Goal: Task Accomplishment & Management: Use online tool/utility

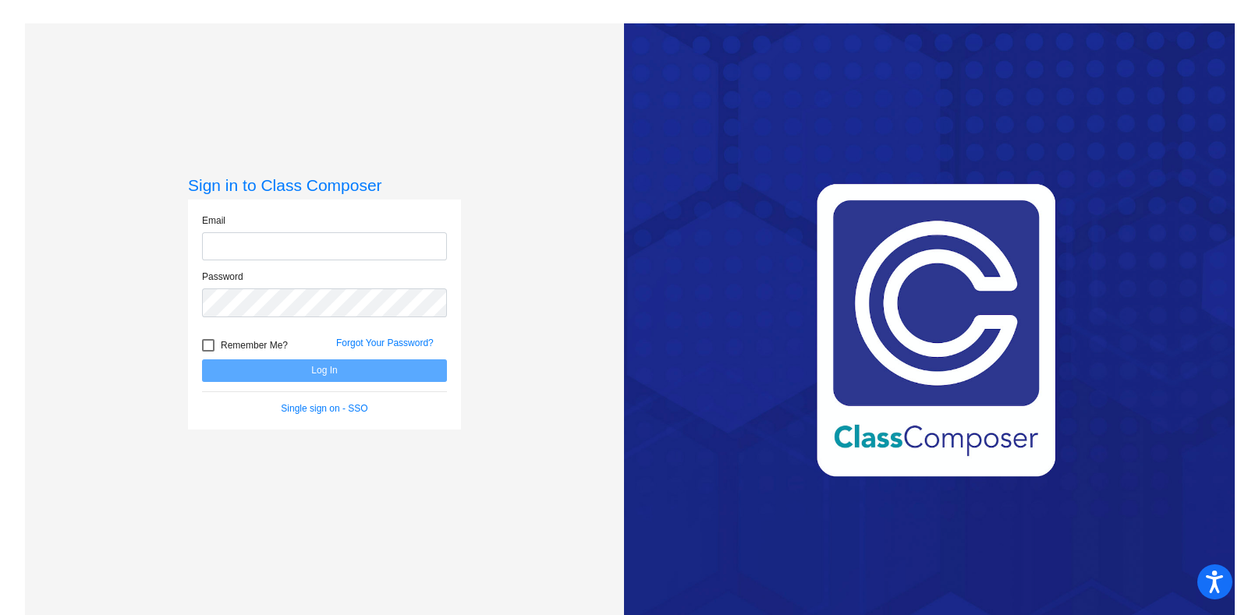
click at [293, 244] on input "email" at bounding box center [324, 246] width 245 height 29
type input "[EMAIL_ADDRESS][DOMAIN_NAME]"
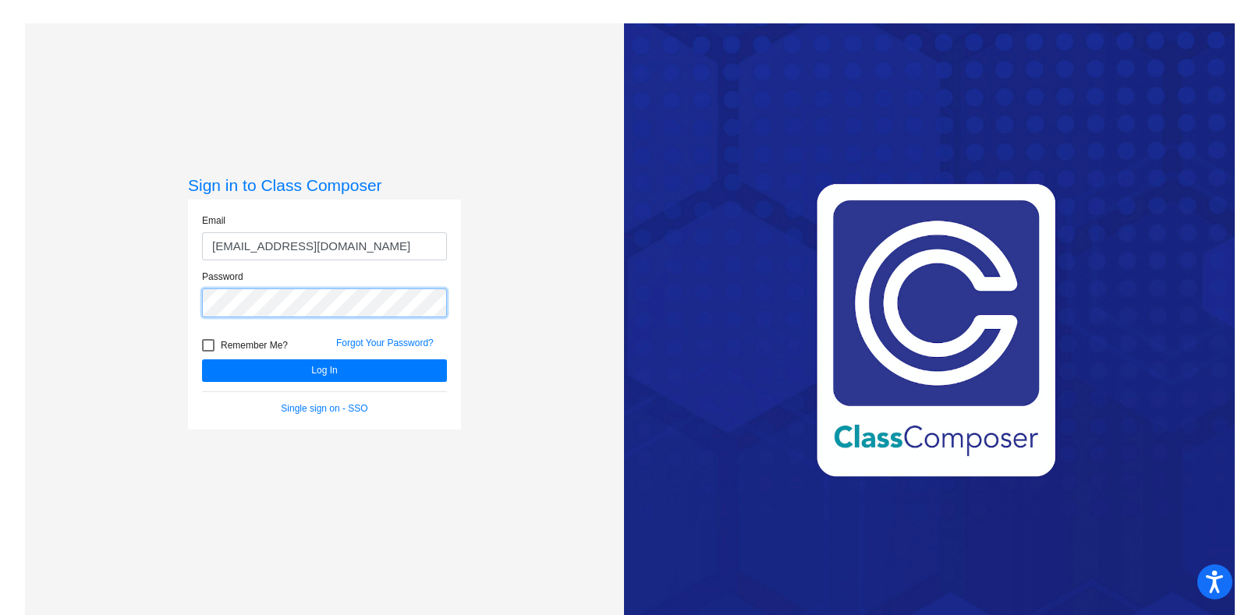
click at [202, 360] on button "Log In" at bounding box center [324, 371] width 245 height 23
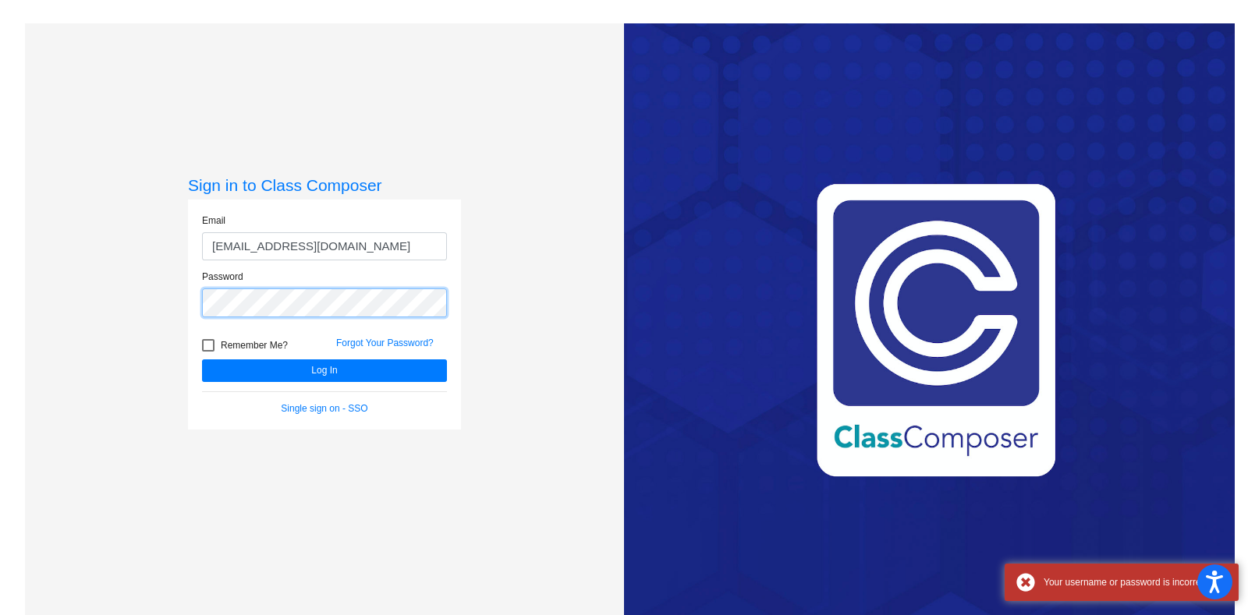
click at [195, 292] on div "Password" at bounding box center [324, 298] width 268 height 56
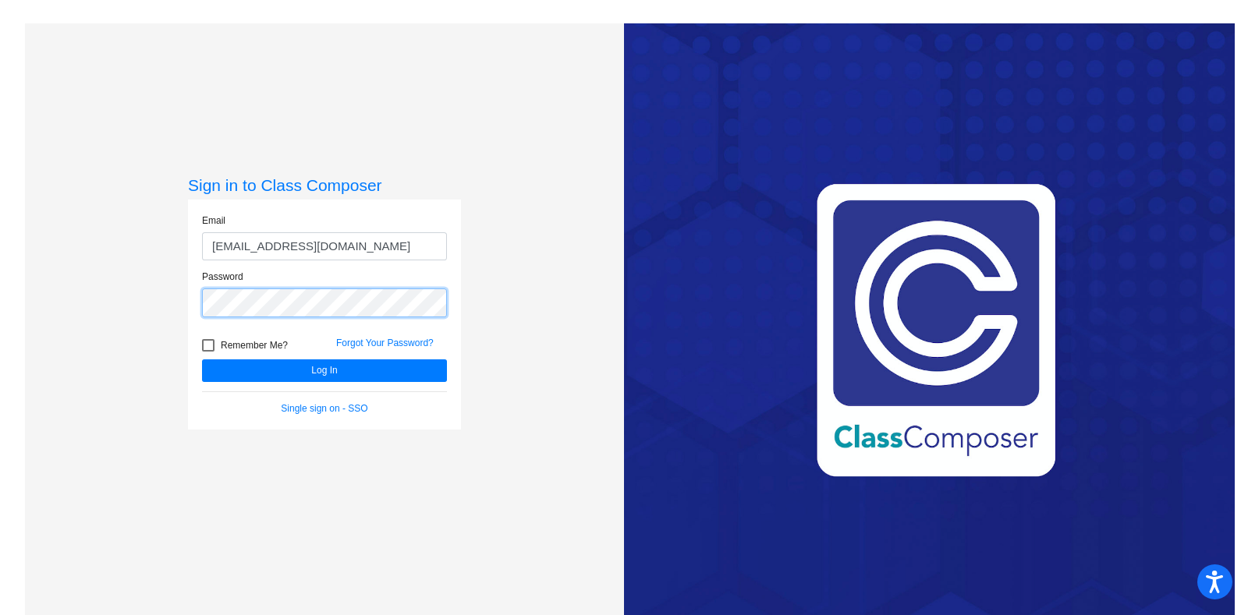
click at [202, 360] on button "Log In" at bounding box center [324, 371] width 245 height 23
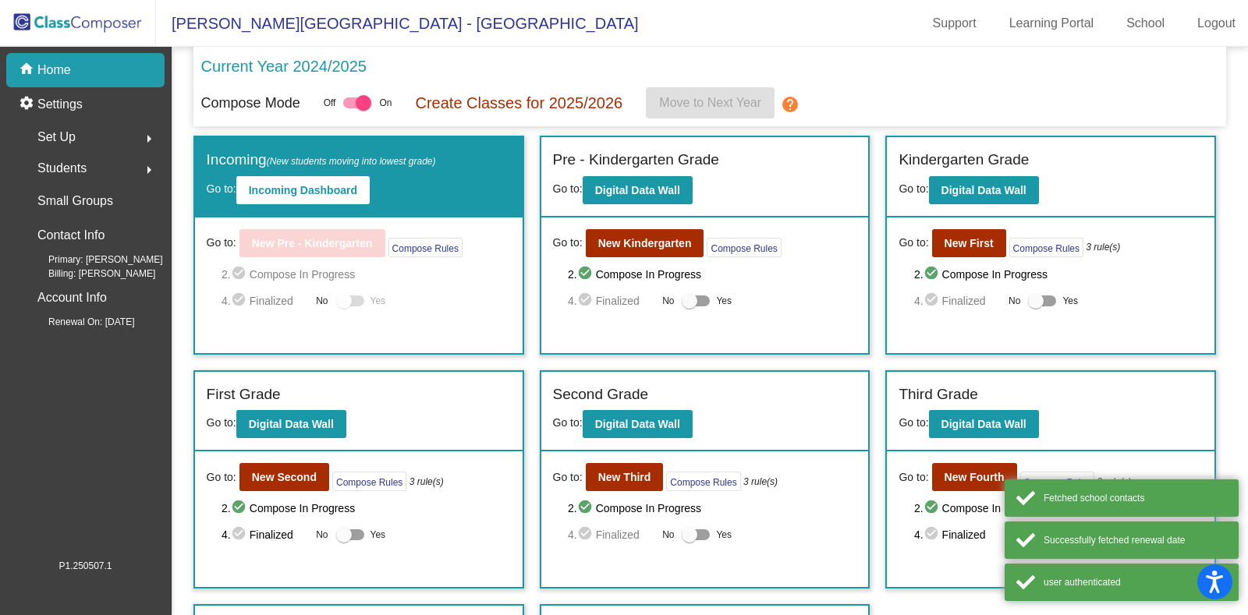
scroll to position [204, 0]
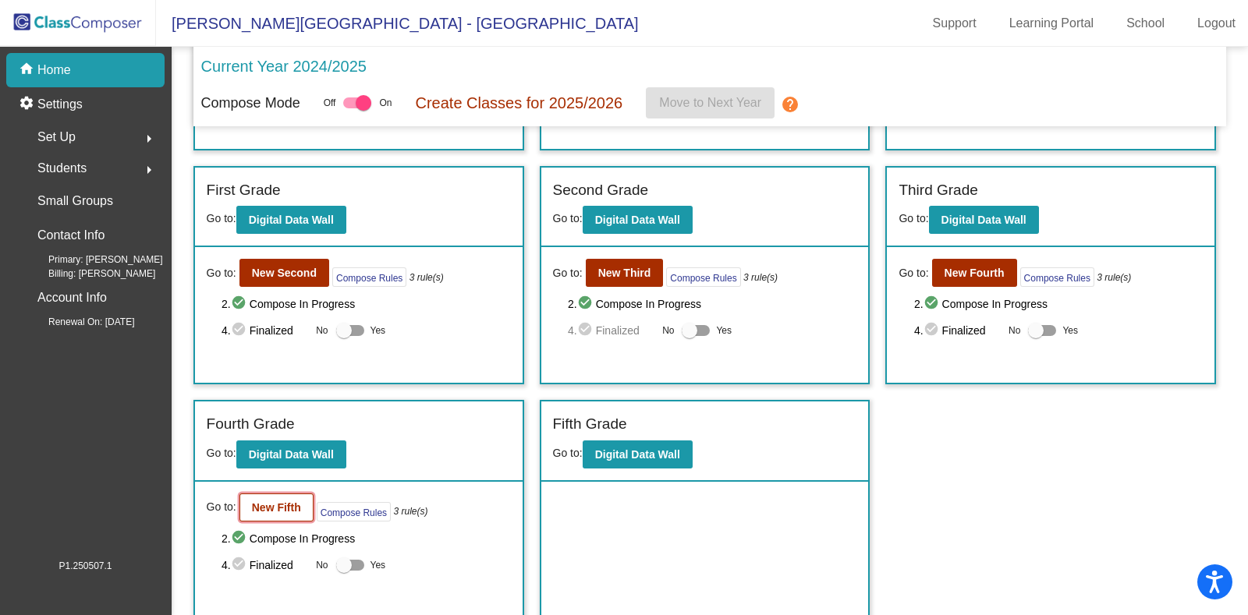
click at [285, 508] on b "New Fifth" at bounding box center [276, 507] width 49 height 12
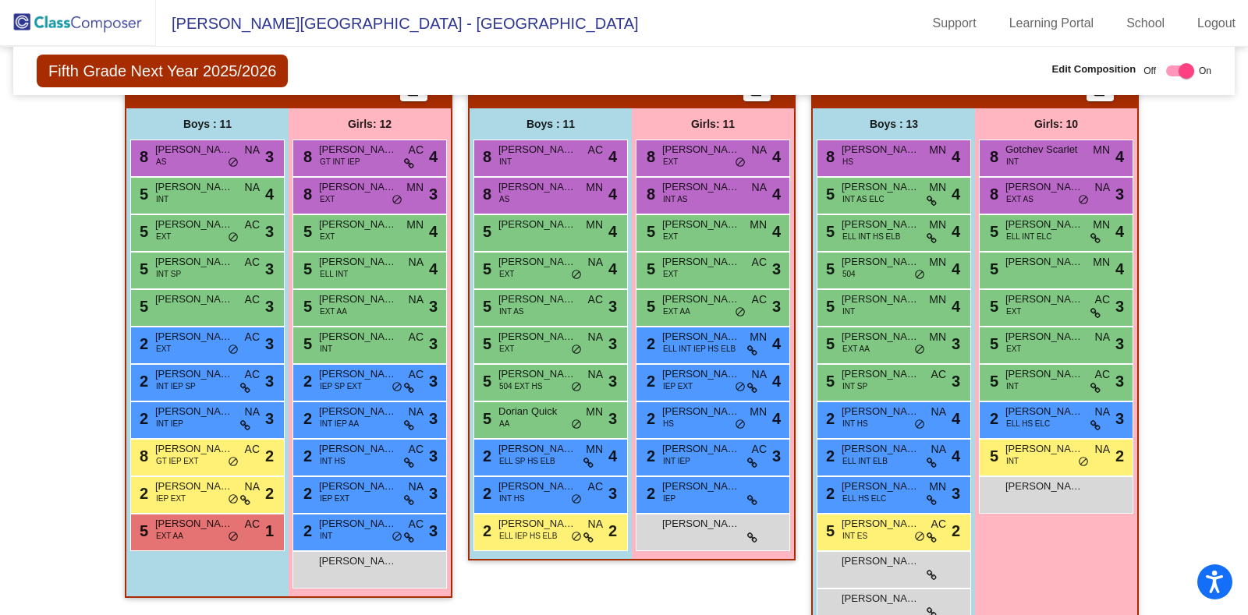
scroll to position [342, 0]
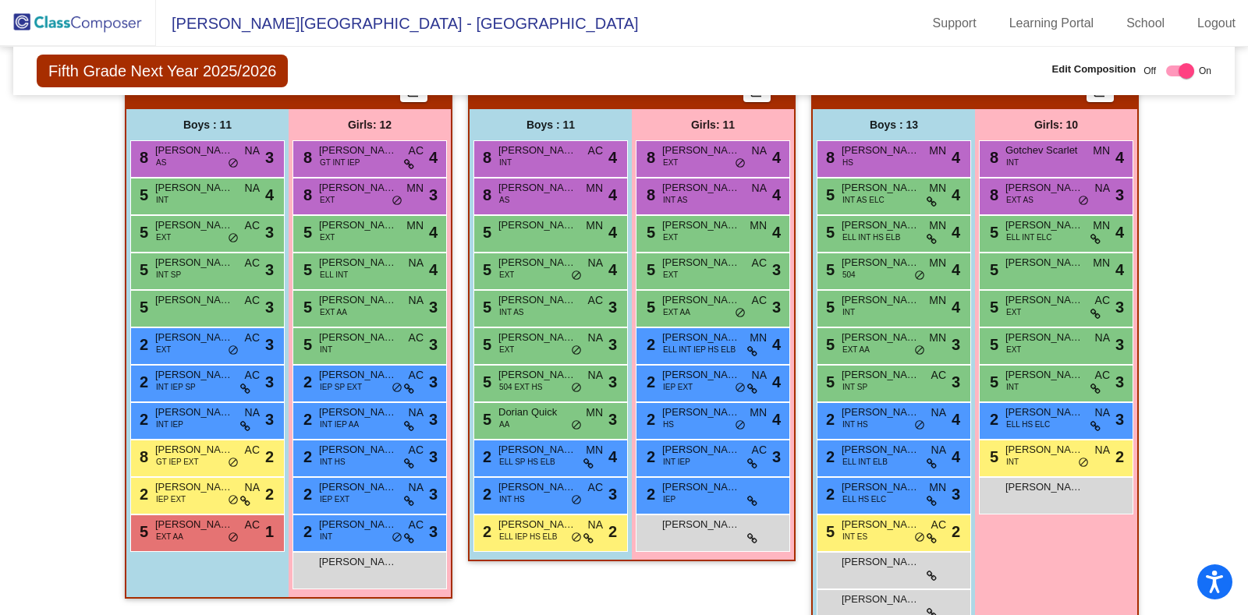
click at [878, 322] on div "5 [PERSON_NAME] INT MN lock do_not_disturb_alt 4" at bounding box center [894, 308] width 154 height 37
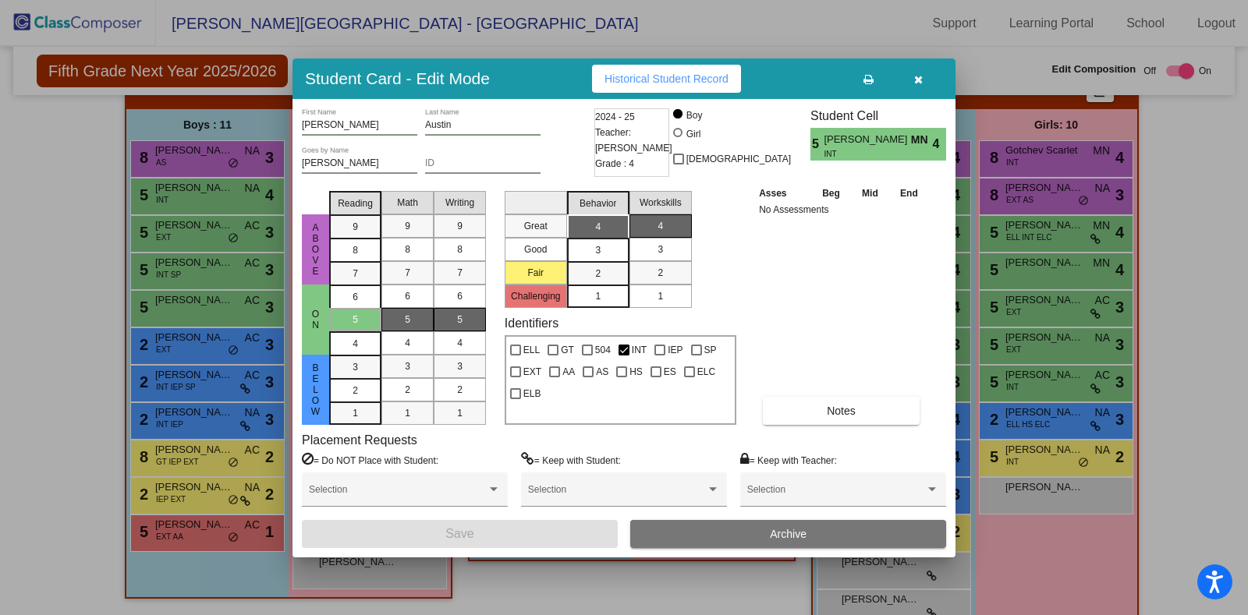
click at [923, 83] on button "button" at bounding box center [918, 79] width 50 height 28
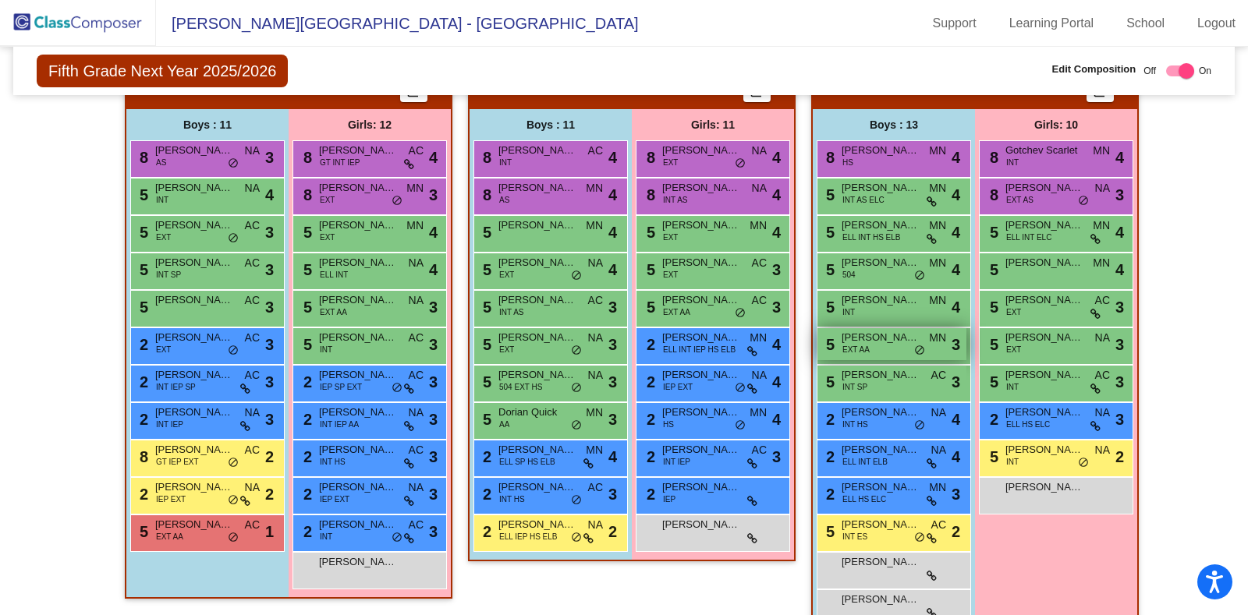
click at [877, 341] on span "[PERSON_NAME]" at bounding box center [880, 338] width 78 height 16
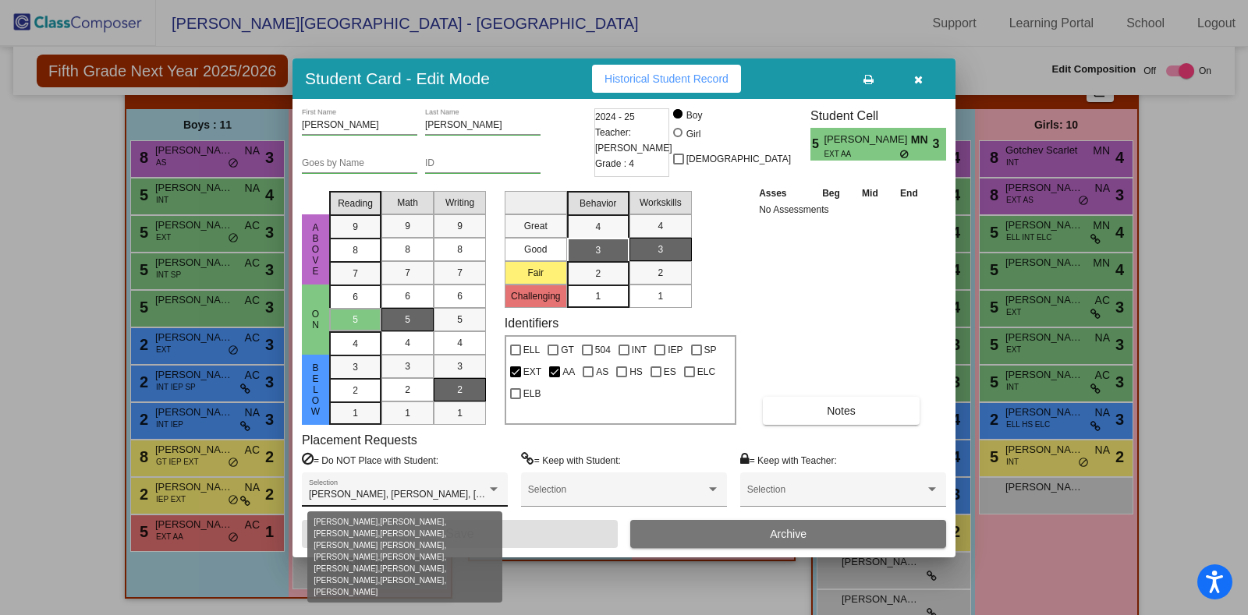
click at [392, 496] on span "[PERSON_NAME], [PERSON_NAME], [PERSON_NAME], [PERSON_NAME], [PERSON_NAME] [PERS…" at bounding box center [839, 494] width 1061 height 11
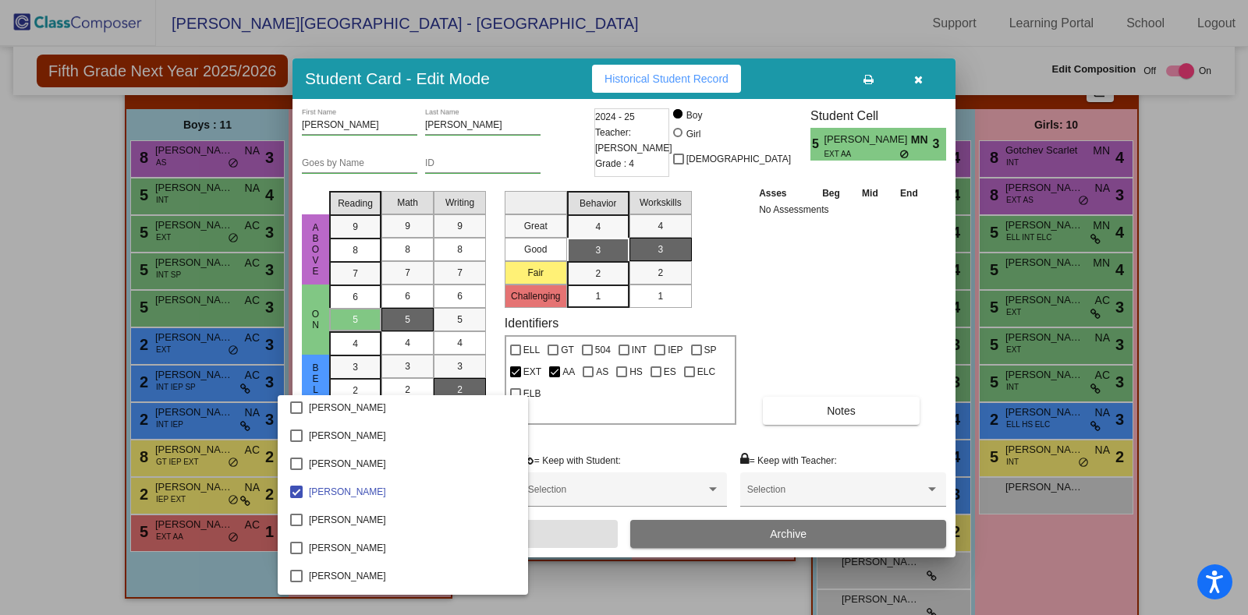
scroll to position [1355, 0]
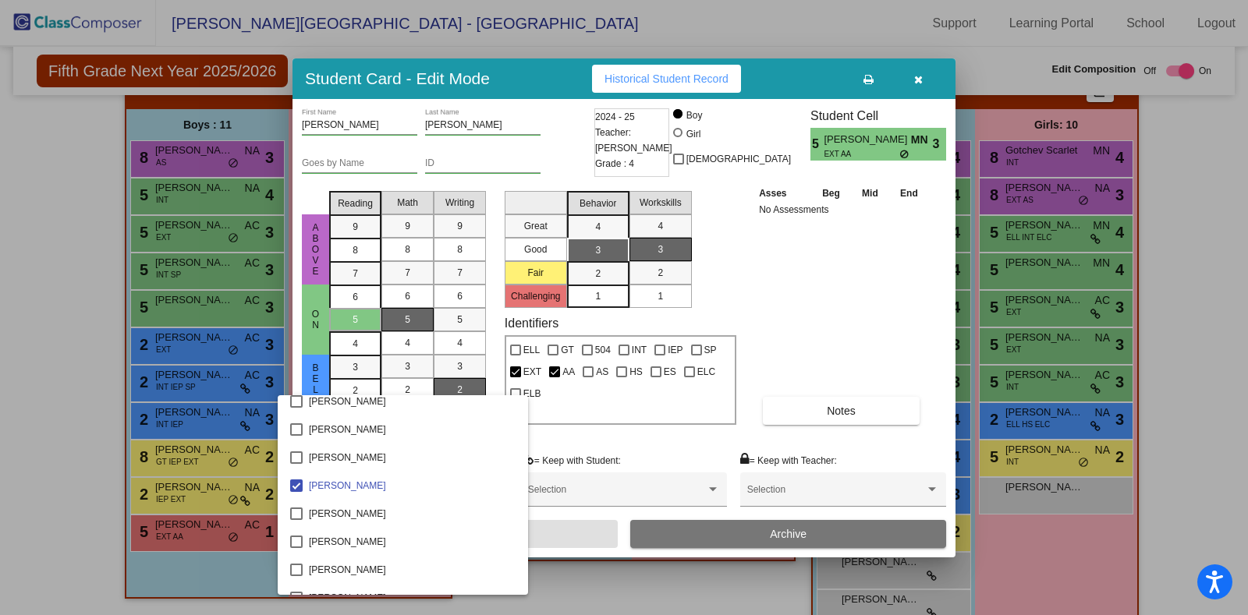
click at [920, 91] on div at bounding box center [624, 307] width 1248 height 615
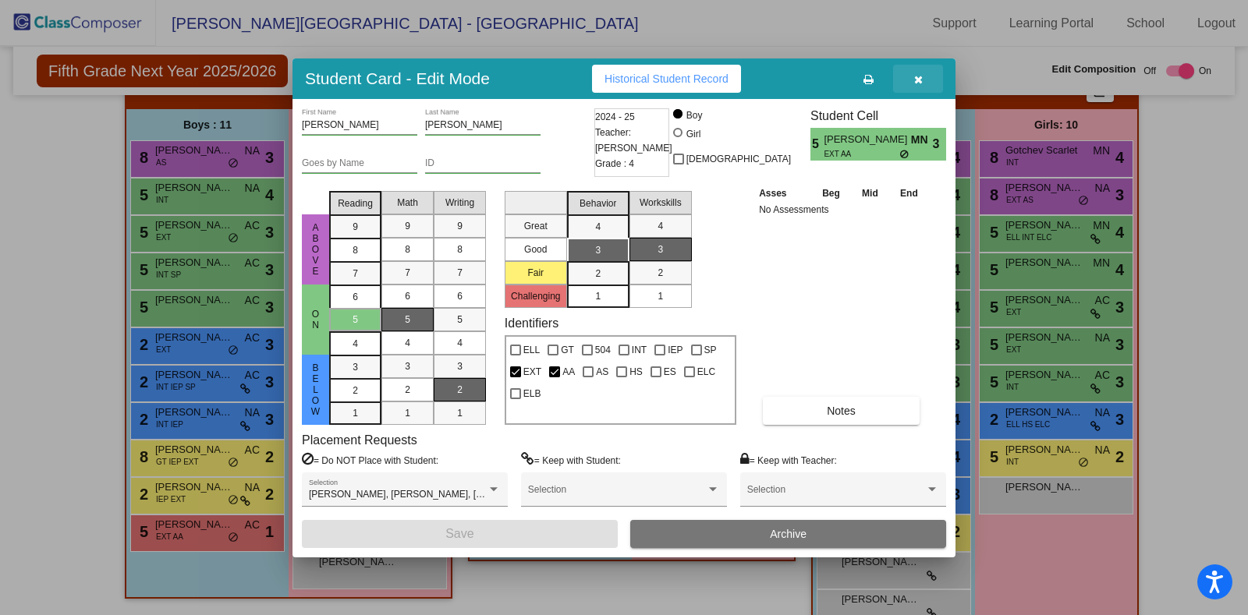
click at [916, 84] on button "button" at bounding box center [918, 79] width 50 height 28
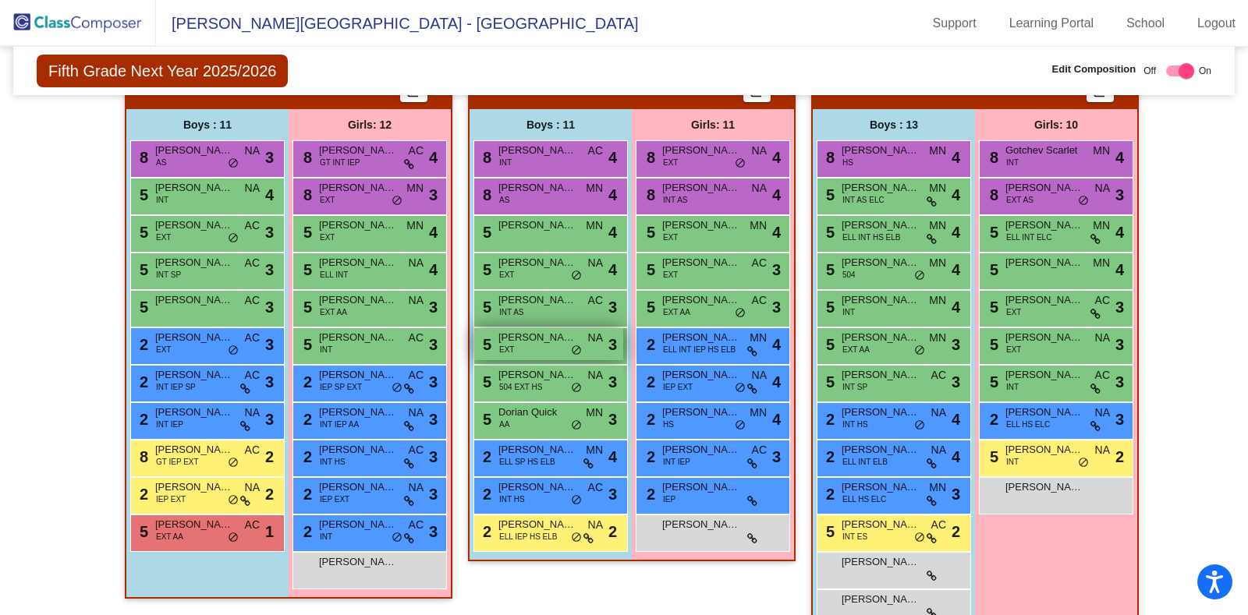
click at [534, 344] on div "5 [PERSON_NAME] EXT NA lock do_not_disturb_alt 3" at bounding box center [548, 344] width 149 height 32
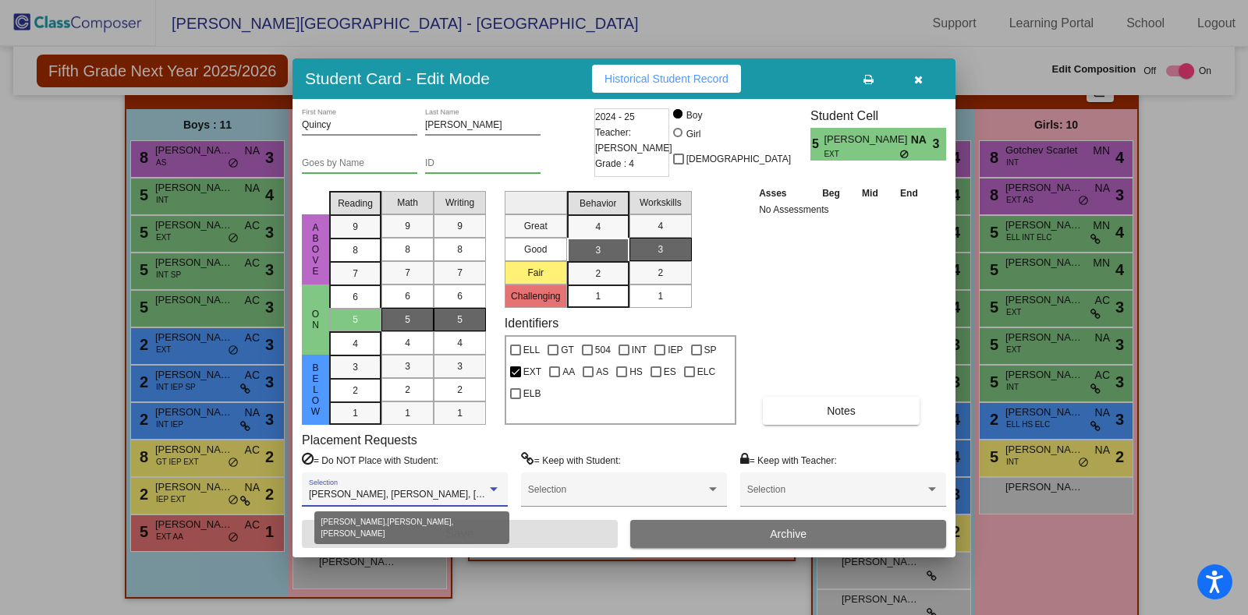
click at [468, 494] on span "[PERSON_NAME], [PERSON_NAME], [PERSON_NAME]" at bounding box center [429, 494] width 241 height 11
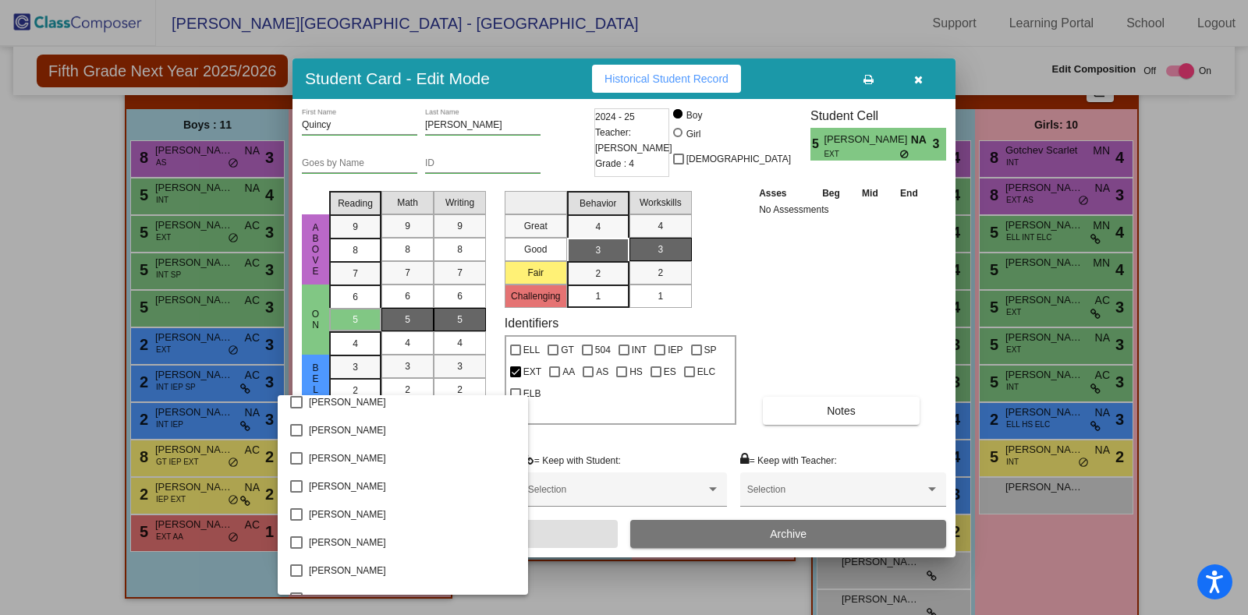
scroll to position [1681, 0]
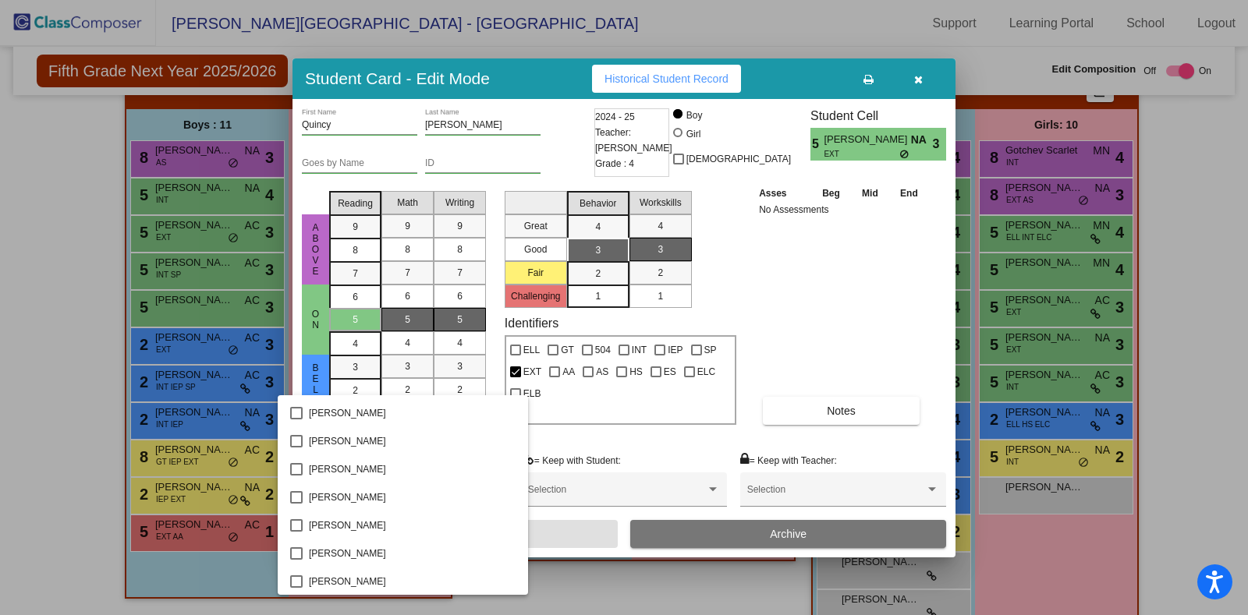
click at [920, 81] on div at bounding box center [624, 307] width 1248 height 615
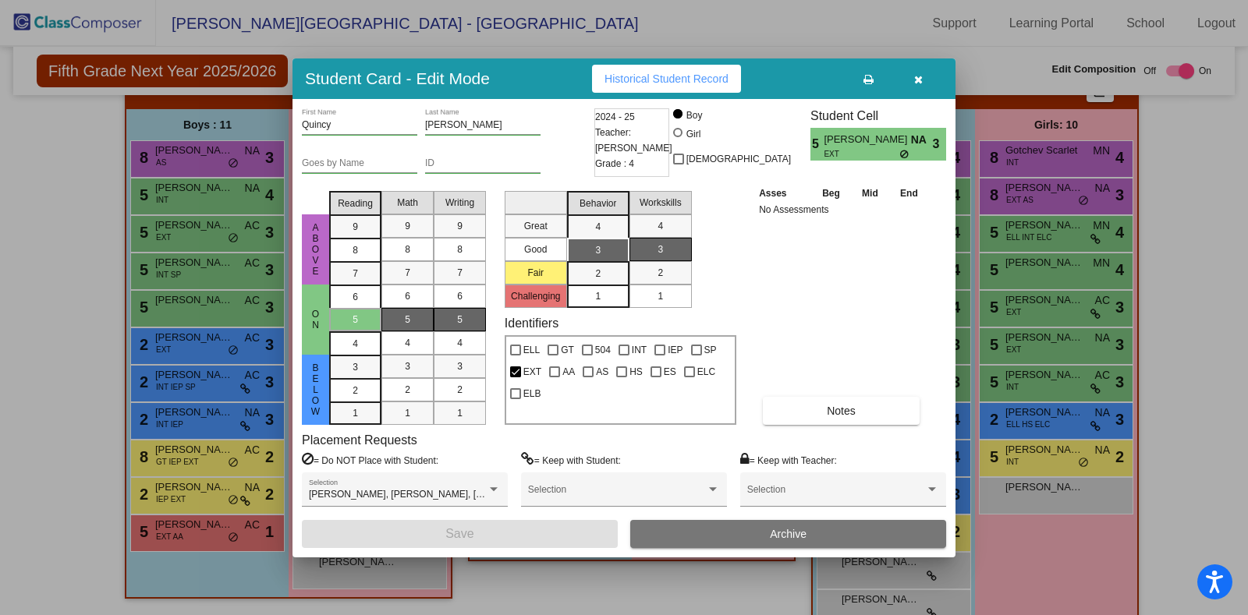
click at [920, 81] on icon "button" at bounding box center [918, 79] width 9 height 11
